Goal: Task Accomplishment & Management: Complete application form

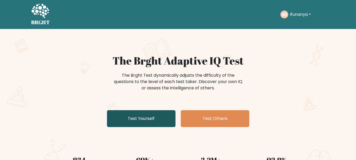
click at [138, 123] on link "Test Yourself" at bounding box center [141, 118] width 68 height 17
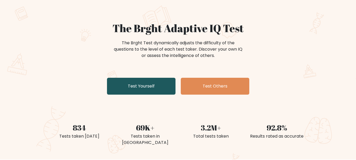
scroll to position [46, 0]
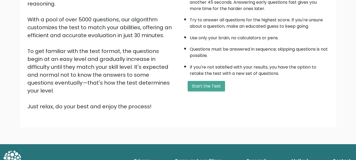
scroll to position [81, 0]
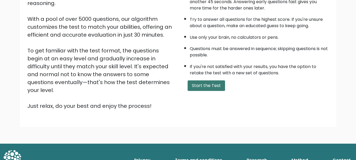
click at [204, 88] on button "Start the Test" at bounding box center [205, 85] width 37 height 11
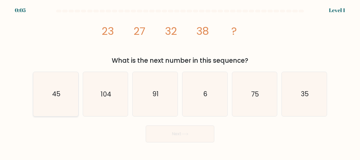
click at [59, 91] on text "45" at bounding box center [56, 94] width 8 height 9
click at [180, 81] on input "a. 45" at bounding box center [180, 80] width 0 height 1
radio input "true"
click at [173, 131] on button "Next" at bounding box center [180, 133] width 68 height 17
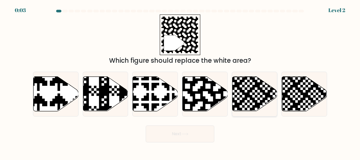
click at [254, 87] on icon at bounding box center [240, 113] width 82 height 82
click at [180, 81] on input "e." at bounding box center [180, 80] width 0 height 1
radio input "true"
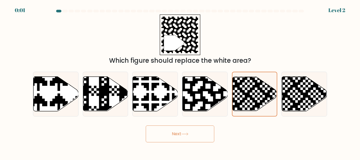
click at [184, 141] on button "Next" at bounding box center [180, 133] width 68 height 17
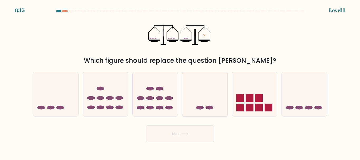
click at [206, 89] on icon at bounding box center [204, 93] width 45 height 37
click at [180, 81] on input "d." at bounding box center [180, 80] width 0 height 1
radio input "true"
click at [173, 131] on button "Next" at bounding box center [180, 133] width 68 height 17
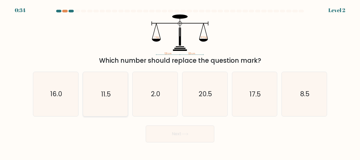
click at [104, 106] on icon "11.5" at bounding box center [105, 94] width 44 height 44
click at [180, 81] on input "b. 11.5" at bounding box center [180, 80] width 0 height 1
radio input "true"
click at [168, 136] on button "Next" at bounding box center [180, 133] width 68 height 17
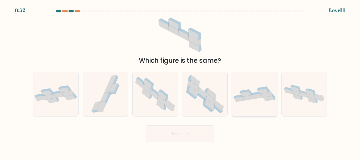
click at [255, 99] on icon at bounding box center [254, 93] width 45 height 15
click at [180, 81] on input "e." at bounding box center [180, 80] width 0 height 1
radio input "true"
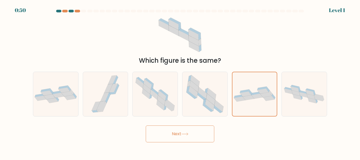
click at [176, 134] on button "Next" at bounding box center [180, 133] width 68 height 17
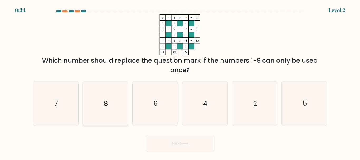
click at [107, 91] on icon "8" at bounding box center [105, 103] width 44 height 44
click at [180, 81] on input "b. 8" at bounding box center [180, 80] width 0 height 1
radio input "true"
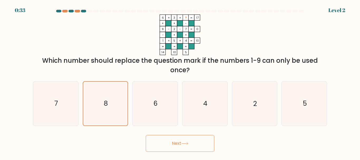
click at [160, 146] on button "Next" at bounding box center [180, 143] width 68 height 17
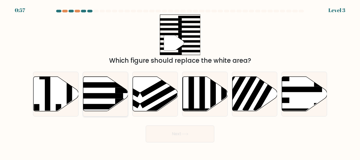
click at [110, 84] on rect at bounding box center [98, 85] width 49 height 6
click at [180, 81] on input "b." at bounding box center [180, 80] width 0 height 1
radio input "true"
click at [199, 134] on button "Next" at bounding box center [180, 133] width 68 height 17
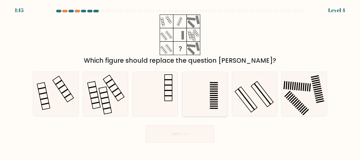
click at [209, 88] on icon at bounding box center [205, 94] width 44 height 44
click at [180, 81] on input "d." at bounding box center [180, 80] width 0 height 1
radio input "true"
drag, startPoint x: 190, startPoint y: 122, endPoint x: 187, endPoint y: 129, distance: 7.7
click at [187, 129] on form at bounding box center [180, 76] width 360 height 132
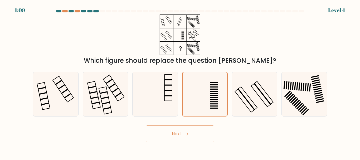
click at [187, 129] on button "Next" at bounding box center [180, 133] width 68 height 17
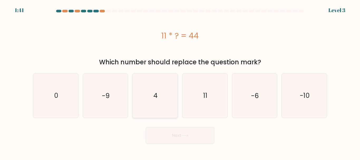
click at [171, 95] on icon "4" at bounding box center [155, 95] width 44 height 44
click at [180, 81] on input "c. 4" at bounding box center [180, 80] width 0 height 1
radio input "true"
click at [173, 139] on button "Next" at bounding box center [180, 135] width 68 height 17
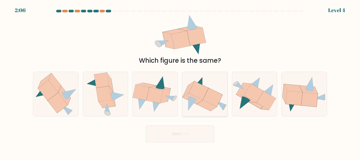
click at [223, 101] on icon at bounding box center [204, 93] width 45 height 37
click at [180, 81] on input "d." at bounding box center [180, 80] width 0 height 1
radio input "true"
click at [191, 129] on button "Next" at bounding box center [180, 133] width 68 height 17
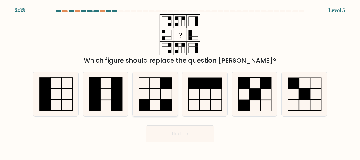
click at [166, 83] on rect at bounding box center [166, 83] width 11 height 11
click at [180, 81] on input "c." at bounding box center [180, 80] width 0 height 1
radio input "true"
click at [162, 130] on button "Next" at bounding box center [180, 133] width 68 height 17
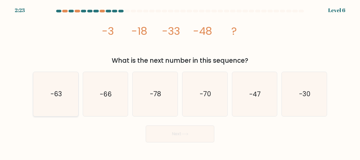
click at [63, 89] on icon "-63" at bounding box center [56, 94] width 44 height 44
click at [180, 81] on input "a. -63" at bounding box center [180, 80] width 0 height 1
radio input "true"
click at [153, 134] on button "Next" at bounding box center [180, 133] width 68 height 17
click at [169, 136] on button "Next" at bounding box center [180, 133] width 68 height 17
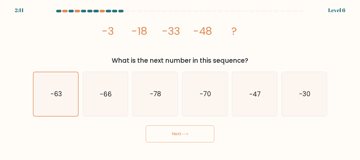
click at [211, 137] on button "Next" at bounding box center [180, 133] width 68 height 17
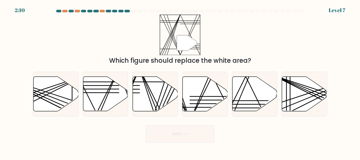
click at [198, 139] on button "Next" at bounding box center [180, 133] width 68 height 17
click at [261, 53] on div "" Which figure should replace the white area?" at bounding box center [180, 39] width 300 height 51
click at [204, 97] on icon at bounding box center [204, 94] width 45 height 34
click at [180, 81] on input "d." at bounding box center [180, 80] width 0 height 1
radio input "true"
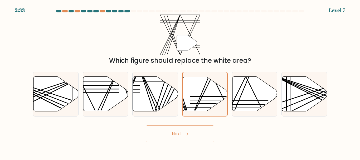
click at [185, 140] on button "Next" at bounding box center [180, 133] width 68 height 17
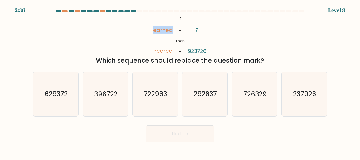
click at [102, 40] on div "@import url('https://fonts.googleapis.com/css?family=Abril+Fatface:400,100,100i…" at bounding box center [180, 39] width 300 height 51
click at [152, 52] on icon "@import url('https://fonts.googleapis.com/css?family=Abril+Fatface:400,100,100i…" at bounding box center [180, 34] width 66 height 41
click at [290, 105] on icon "237926" at bounding box center [304, 94] width 44 height 44
click at [180, 81] on input "f. 237926" at bounding box center [180, 80] width 0 height 1
radio input "true"
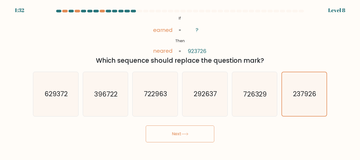
click at [204, 136] on button "Next" at bounding box center [180, 133] width 68 height 17
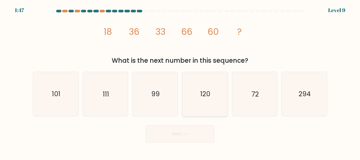
click at [202, 91] on text "120" at bounding box center [205, 94] width 10 height 9
click at [180, 81] on input "d. 120" at bounding box center [180, 80] width 0 height 1
radio input "true"
click at [179, 132] on button "Next" at bounding box center [180, 133] width 68 height 17
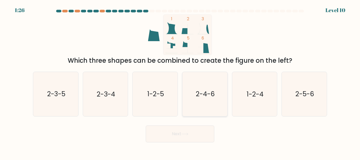
click at [207, 101] on icon "2-4-6" at bounding box center [205, 94] width 44 height 44
click at [180, 81] on input "d. 2-4-6" at bounding box center [180, 80] width 0 height 1
radio input "true"
click at [189, 136] on button "Next" at bounding box center [180, 133] width 68 height 17
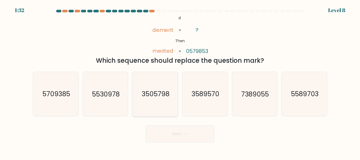
click at [150, 103] on icon "3505798" at bounding box center [155, 94] width 44 height 44
click at [180, 81] on input "c. 3505798" at bounding box center [180, 80] width 0 height 1
radio input "true"
click at [176, 141] on button "Next" at bounding box center [180, 133] width 68 height 17
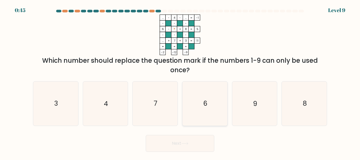
click at [213, 116] on icon "6" at bounding box center [205, 103] width 44 height 44
click at [180, 81] on input "d. 6" at bounding box center [180, 80] width 0 height 1
radio input "true"
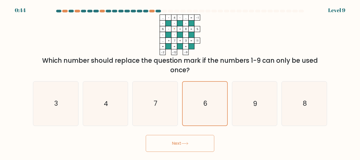
click at [172, 143] on button "Next" at bounding box center [180, 143] width 68 height 17
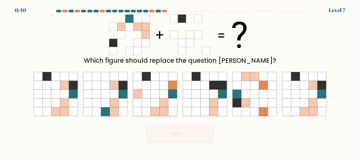
click at [168, 94] on icon at bounding box center [163, 94] width 9 height 9
click at [180, 81] on input "c." at bounding box center [180, 80] width 0 height 1
radio input "true"
click at [180, 136] on button "Next" at bounding box center [180, 133] width 68 height 17
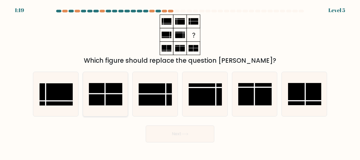
click at [116, 111] on icon at bounding box center [105, 94] width 44 height 44
click at [180, 81] on input "b." at bounding box center [180, 80] width 0 height 1
radio input "true"
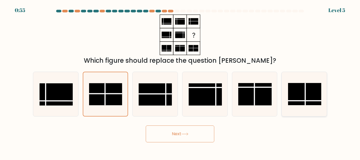
click at [320, 99] on rect at bounding box center [304, 94] width 33 height 22
click at [180, 81] on input "f." at bounding box center [180, 80] width 0 height 1
radio input "true"
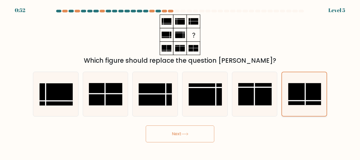
click at [320, 99] on rect at bounding box center [304, 94] width 33 height 22
click at [180, 81] on input "f." at bounding box center [180, 80] width 0 height 1
click at [311, 135] on div "Next" at bounding box center [180, 132] width 300 height 19
click at [100, 87] on rect at bounding box center [105, 94] width 33 height 22
click at [180, 81] on input "b." at bounding box center [180, 80] width 0 height 1
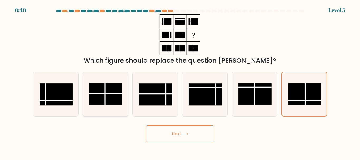
radio input "true"
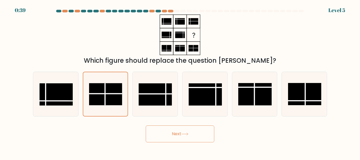
click at [159, 129] on button "Next" at bounding box center [180, 133] width 68 height 17
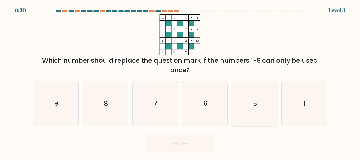
click at [254, 112] on icon "5" at bounding box center [254, 103] width 44 height 44
click at [180, 81] on input "e. 5" at bounding box center [180, 80] width 0 height 1
radio input "true"
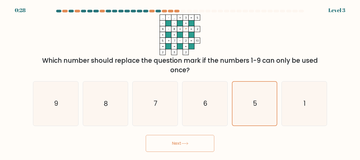
click at [185, 139] on button "Next" at bounding box center [180, 143] width 68 height 17
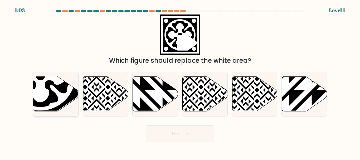
click at [68, 100] on icon at bounding box center [41, 76] width 80 height 80
click at [180, 81] on input "a." at bounding box center [180, 80] width 0 height 1
radio input "true"
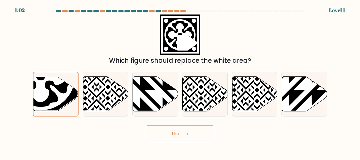
click at [180, 127] on button "Next" at bounding box center [180, 133] width 68 height 17
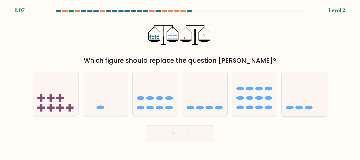
click at [322, 100] on icon at bounding box center [303, 93] width 45 height 37
click at [180, 81] on input "f." at bounding box center [180, 80] width 0 height 1
radio input "true"
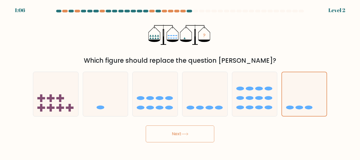
click at [174, 139] on button "Next" at bounding box center [180, 133] width 68 height 17
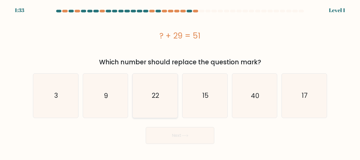
click at [157, 104] on icon "22" at bounding box center [155, 95] width 44 height 44
click at [180, 81] on input "c. 22" at bounding box center [180, 80] width 0 height 1
radio input "true"
click at [182, 132] on button "Next" at bounding box center [180, 135] width 68 height 17
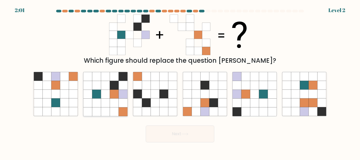
click at [97, 88] on icon at bounding box center [96, 85] width 9 height 9
click at [180, 81] on input "b." at bounding box center [180, 80] width 0 height 1
radio input "true"
click at [168, 134] on button "Next" at bounding box center [180, 133] width 68 height 17
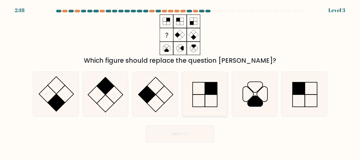
click at [197, 90] on icon at bounding box center [205, 94] width 44 height 44
click at [180, 81] on input "d." at bounding box center [180, 80] width 0 height 1
radio input "true"
click at [197, 90] on icon at bounding box center [204, 93] width 43 height 43
click at [180, 81] on input "d." at bounding box center [180, 80] width 0 height 1
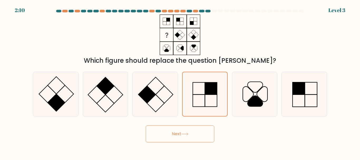
click at [172, 139] on button "Next" at bounding box center [180, 133] width 68 height 17
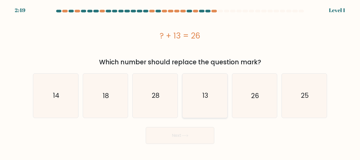
click at [221, 103] on icon "13" at bounding box center [205, 95] width 44 height 44
click at [180, 81] on input "d. 13" at bounding box center [180, 80] width 0 height 1
radio input "true"
click at [158, 131] on button "Next" at bounding box center [180, 135] width 68 height 17
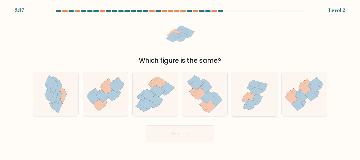
click at [257, 105] on icon at bounding box center [255, 99] width 13 height 11
click at [180, 81] on input "e." at bounding box center [180, 80] width 0 height 1
radio input "true"
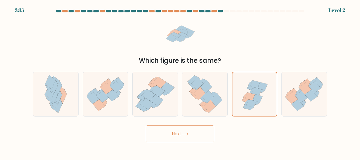
click at [175, 133] on button "Next" at bounding box center [180, 133] width 68 height 17
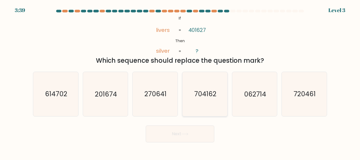
click at [202, 88] on icon "704162" at bounding box center [205, 94] width 44 height 44
click at [180, 81] on input "d. 704162" at bounding box center [180, 80] width 0 height 1
radio input "true"
click at [171, 140] on button "Next" at bounding box center [180, 133] width 68 height 17
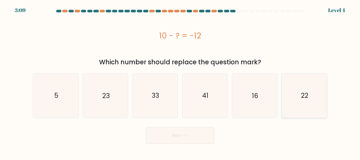
click at [300, 80] on icon "22" at bounding box center [304, 95] width 44 height 44
click at [180, 80] on input "f. 22" at bounding box center [180, 80] width 0 height 1
radio input "true"
click at [204, 127] on button "Next" at bounding box center [180, 135] width 68 height 17
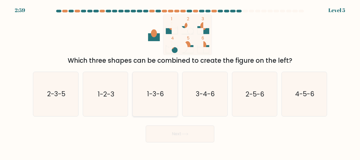
click at [160, 82] on icon "1-3-6" at bounding box center [155, 94] width 44 height 44
click at [180, 81] on input "c. 1-3-6" at bounding box center [180, 80] width 0 height 1
radio input "true"
click at [166, 136] on button "Next" at bounding box center [180, 133] width 68 height 17
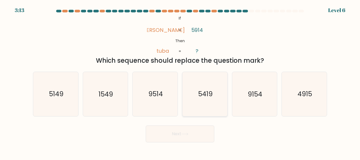
click at [207, 111] on icon "5419" at bounding box center [205, 94] width 44 height 44
click at [180, 81] on input "d. 5419" at bounding box center [180, 80] width 0 height 1
radio input "true"
click at [185, 135] on icon at bounding box center [184, 133] width 7 height 3
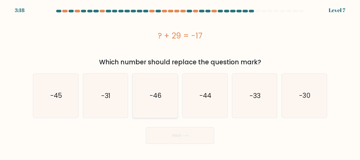
click at [171, 92] on icon "-46" at bounding box center [155, 95] width 44 height 44
click at [180, 81] on input "c. -46" at bounding box center [180, 80] width 0 height 1
radio input "true"
click at [167, 139] on button "Next" at bounding box center [180, 135] width 68 height 17
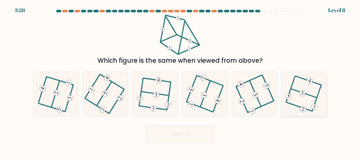
click at [315, 91] on icon at bounding box center [304, 93] width 34 height 35
click at [180, 81] on input "f." at bounding box center [180, 80] width 0 height 1
radio input "true"
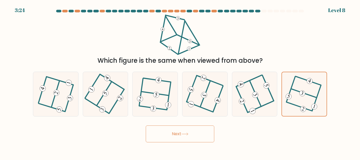
click at [200, 137] on button "Next" at bounding box center [180, 133] width 68 height 17
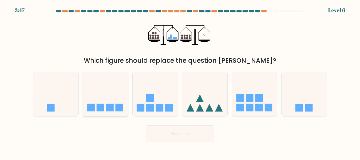
click at [95, 95] on icon at bounding box center [105, 93] width 45 height 37
click at [180, 81] on input "b." at bounding box center [180, 80] width 0 height 1
radio input "true"
click at [184, 139] on button "Next" at bounding box center [180, 133] width 68 height 17
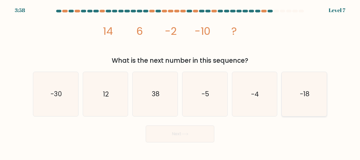
click at [295, 104] on icon "-18" at bounding box center [304, 94] width 44 height 44
click at [180, 81] on input "f. -18" at bounding box center [180, 80] width 0 height 1
radio input "true"
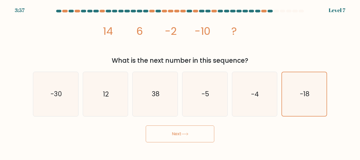
click at [188, 132] on icon at bounding box center [184, 133] width 7 height 3
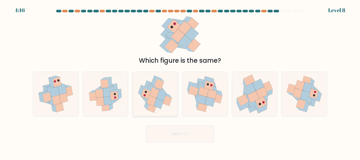
click at [161, 106] on icon at bounding box center [159, 103] width 10 height 11
click at [180, 81] on input "c." at bounding box center [180, 80] width 0 height 1
radio input "true"
click at [165, 131] on button "Next" at bounding box center [180, 133] width 68 height 17
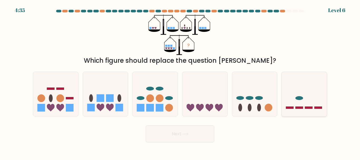
click at [312, 73] on div at bounding box center [304, 94] width 46 height 45
click at [180, 80] on input "f." at bounding box center [180, 80] width 0 height 1
radio input "true"
click at [313, 73] on div at bounding box center [304, 94] width 46 height 45
click at [180, 80] on input "f." at bounding box center [180, 80] width 0 height 1
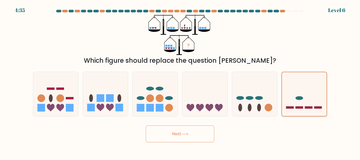
click at [314, 73] on div at bounding box center [304, 94] width 46 height 45
click at [180, 80] on input "f." at bounding box center [180, 80] width 0 height 1
click at [201, 105] on icon at bounding box center [200, 108] width 8 height 8
click at [180, 81] on input "d." at bounding box center [180, 80] width 0 height 1
radio input "true"
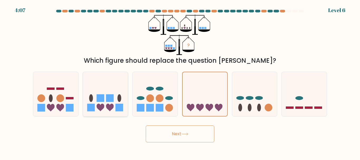
click at [106, 108] on icon at bounding box center [105, 93] width 45 height 37
click at [180, 81] on input "b." at bounding box center [180, 80] width 0 height 1
radio input "true"
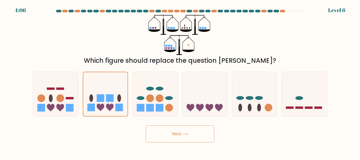
click at [166, 130] on button "Next" at bounding box center [180, 133] width 68 height 17
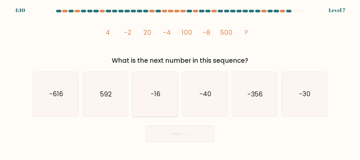
click at [157, 111] on icon "-16" at bounding box center [155, 94] width 44 height 44
click at [180, 81] on input "c. -16" at bounding box center [180, 80] width 0 height 1
radio input "true"
click at [162, 133] on button "Next" at bounding box center [180, 133] width 68 height 17
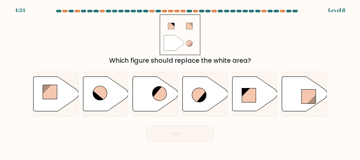
drag, startPoint x: 162, startPoint y: 133, endPoint x: 317, endPoint y: 125, distance: 154.5
click at [317, 125] on div "Next" at bounding box center [180, 132] width 300 height 19
click at [248, 90] on line at bounding box center [246, 92] width 8 height 8
click at [180, 81] on input "e." at bounding box center [180, 80] width 0 height 1
radio input "true"
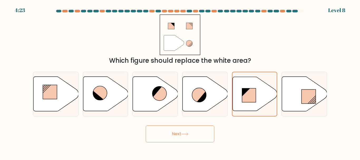
click at [176, 132] on button "Next" at bounding box center [180, 133] width 68 height 17
